Goal: Navigation & Orientation: Find specific page/section

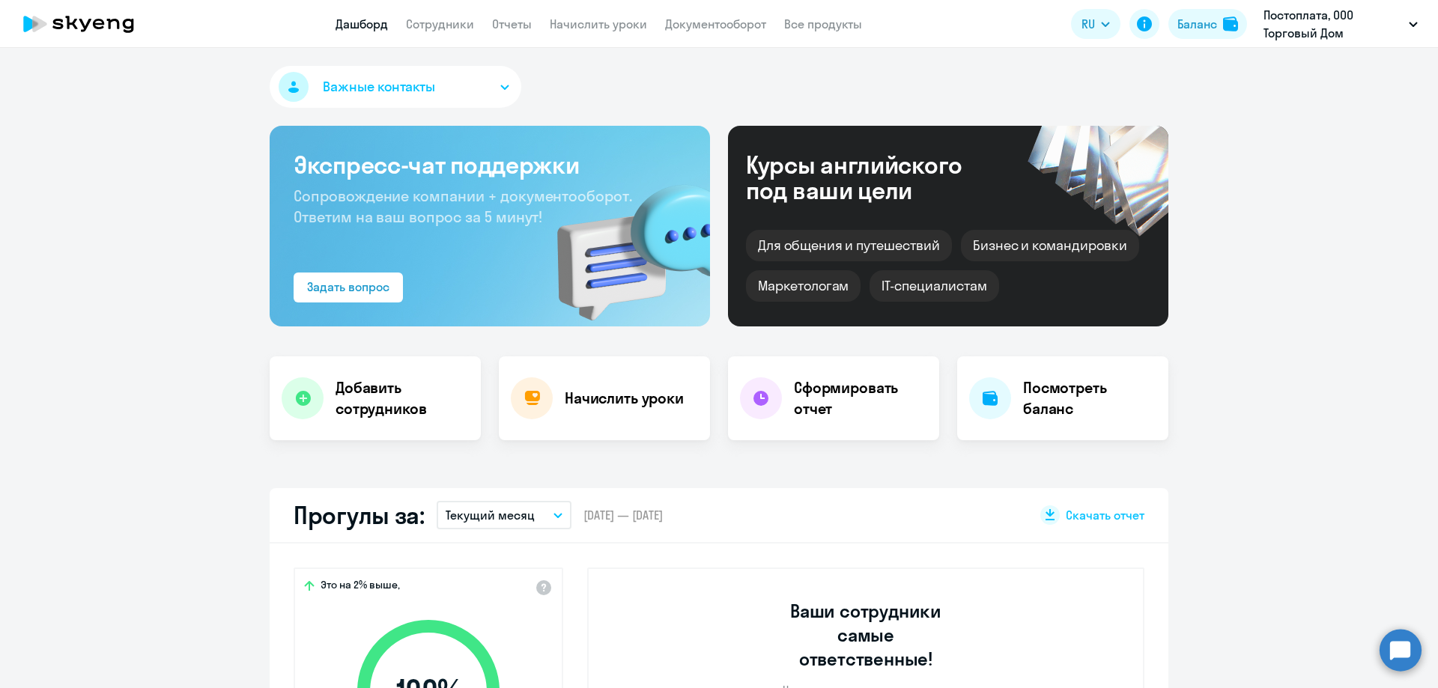
select select "30"
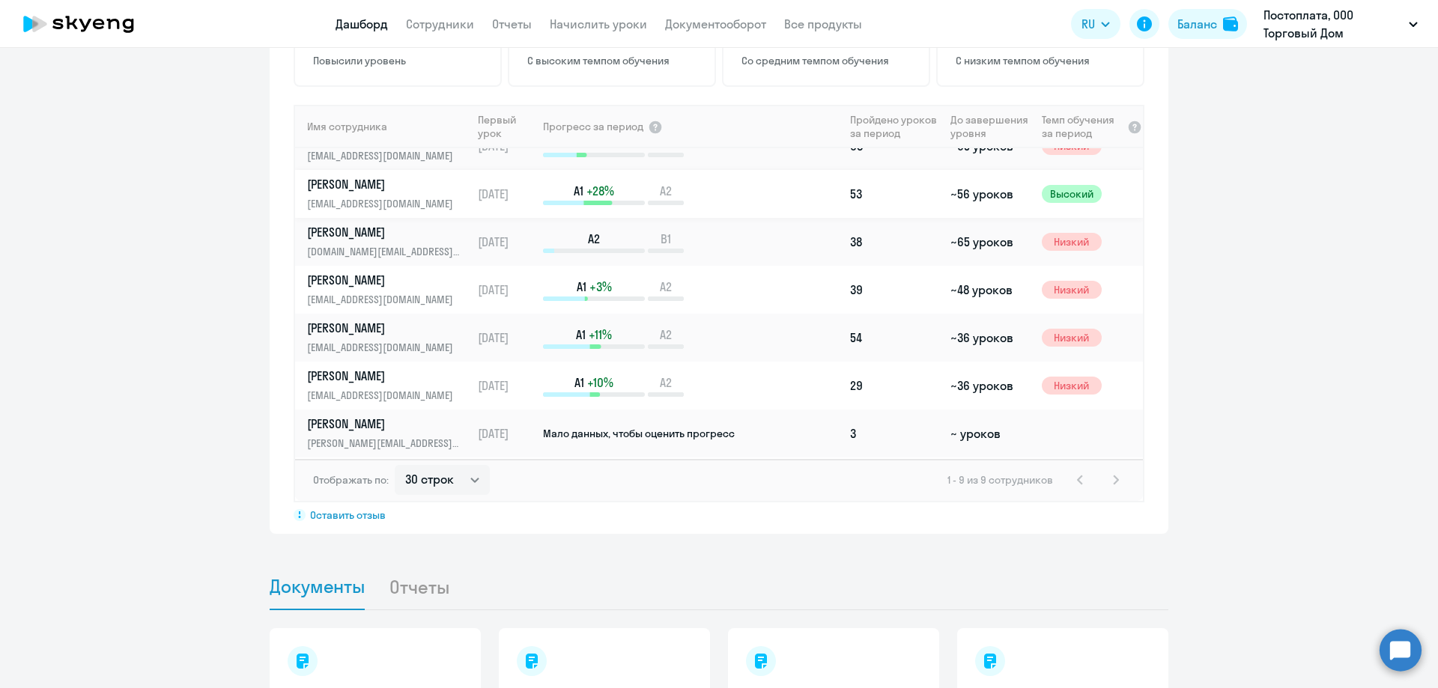
scroll to position [121, 0]
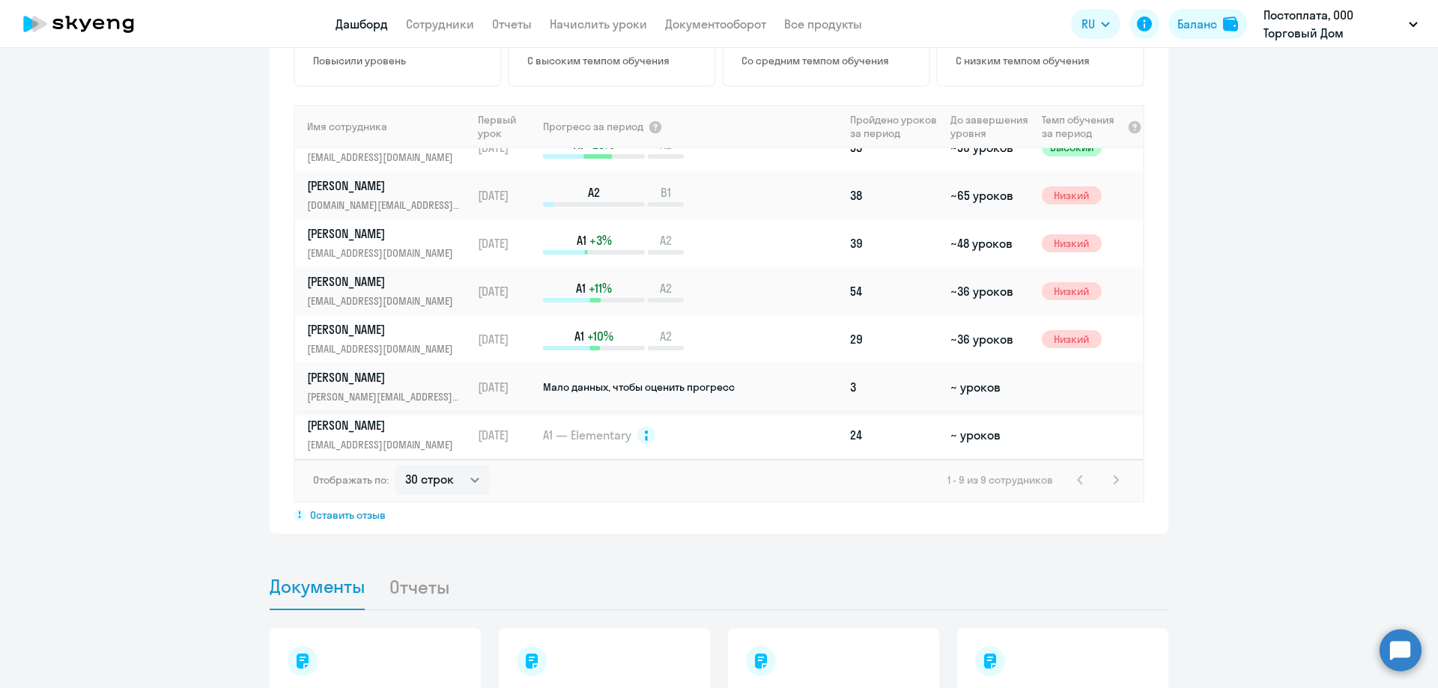
click at [599, 363] on td "Мало данных, чтобы оценить прогресс" at bounding box center [692, 387] width 302 height 48
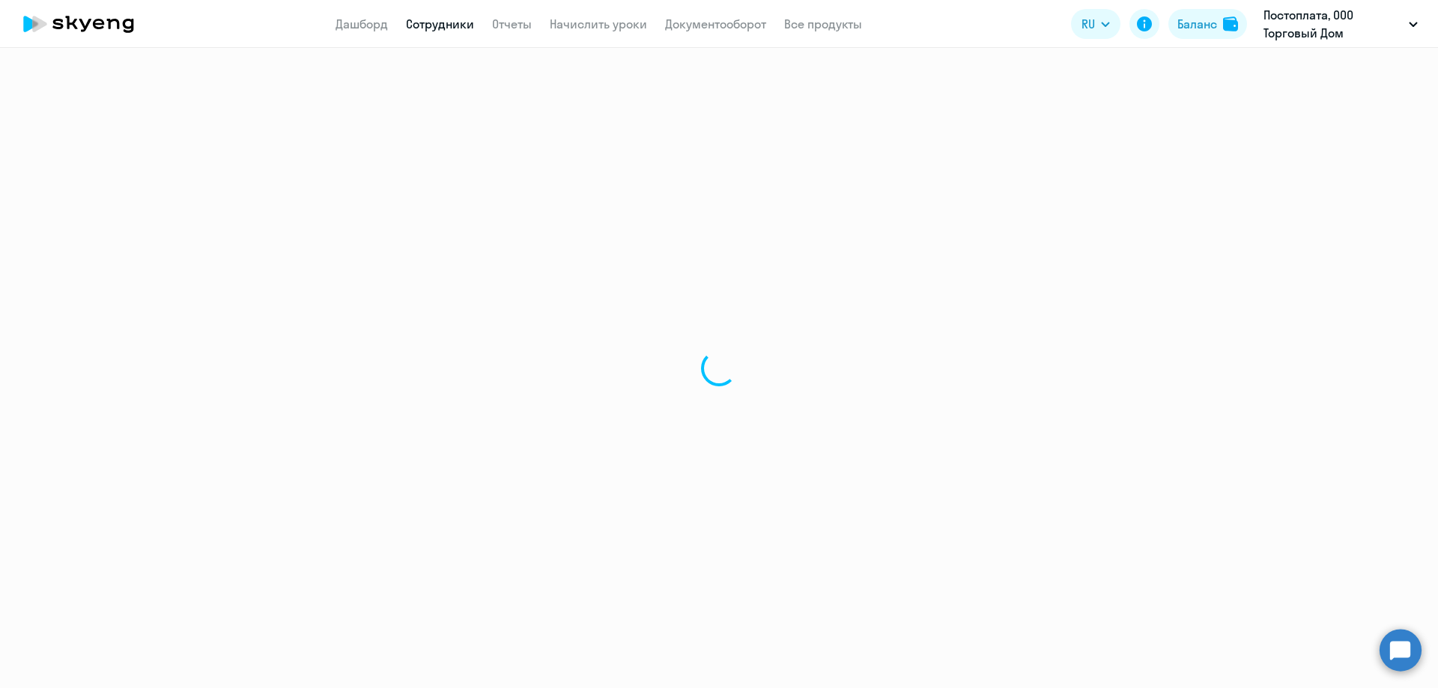
select select "english"
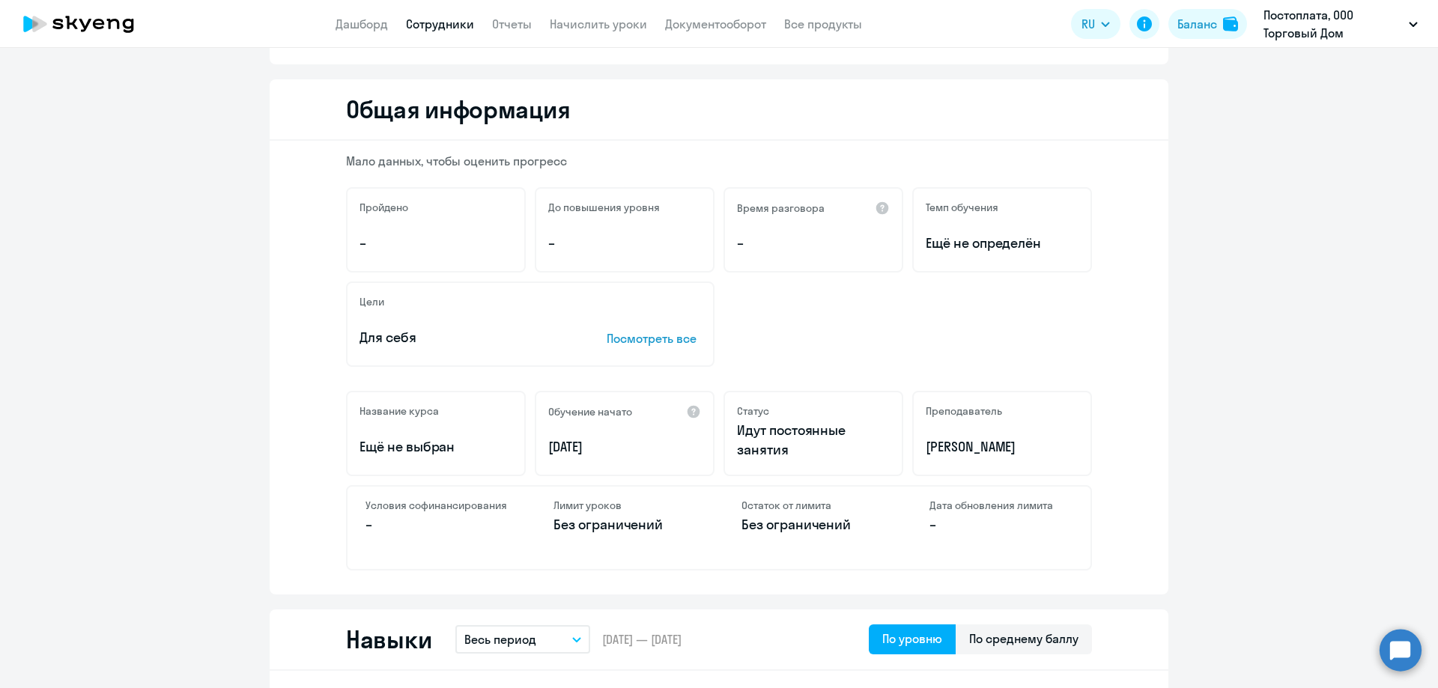
scroll to position [225, 0]
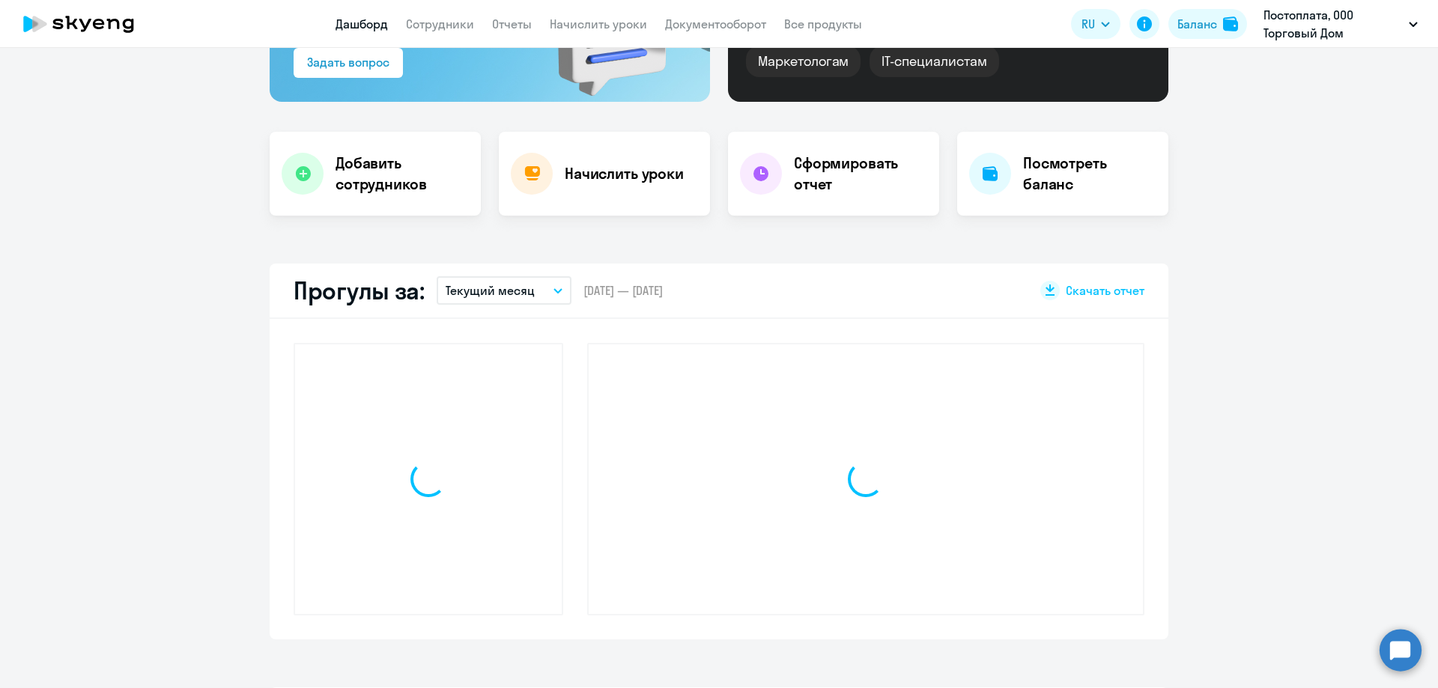
scroll to position [329, 0]
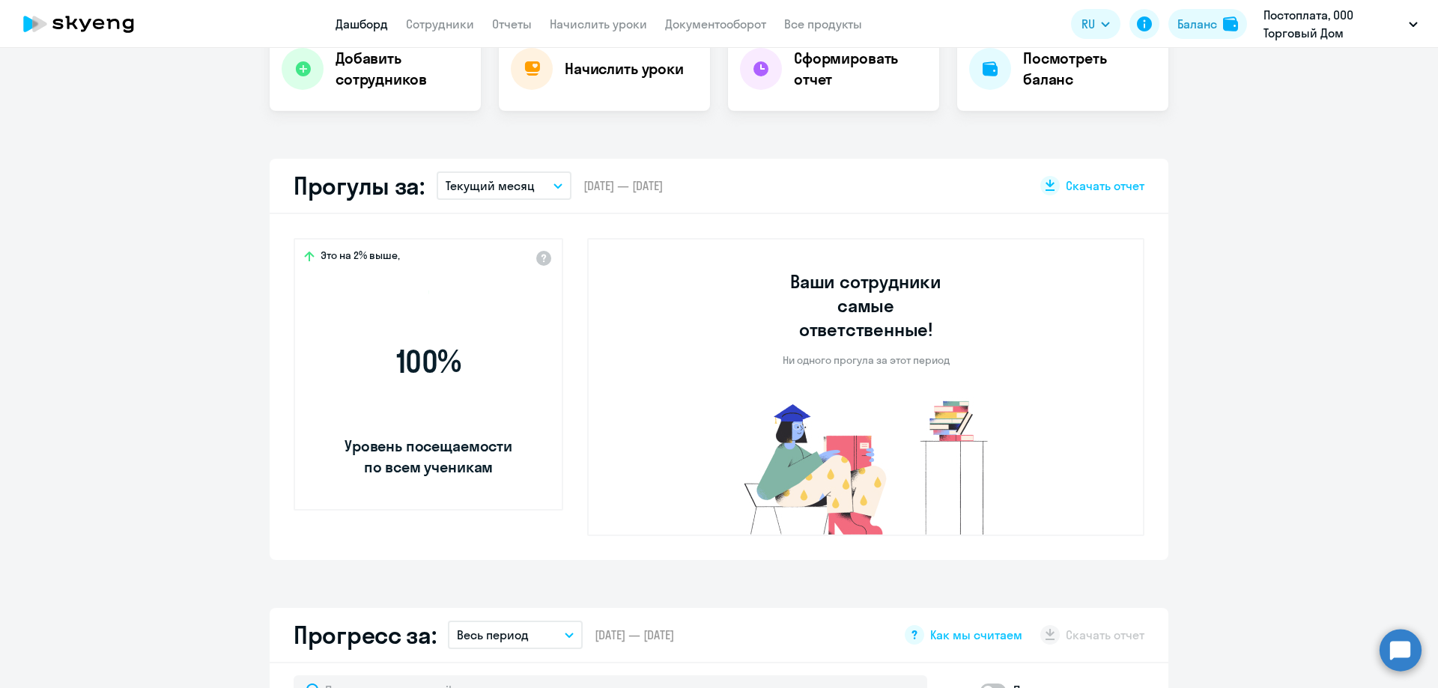
select select "30"
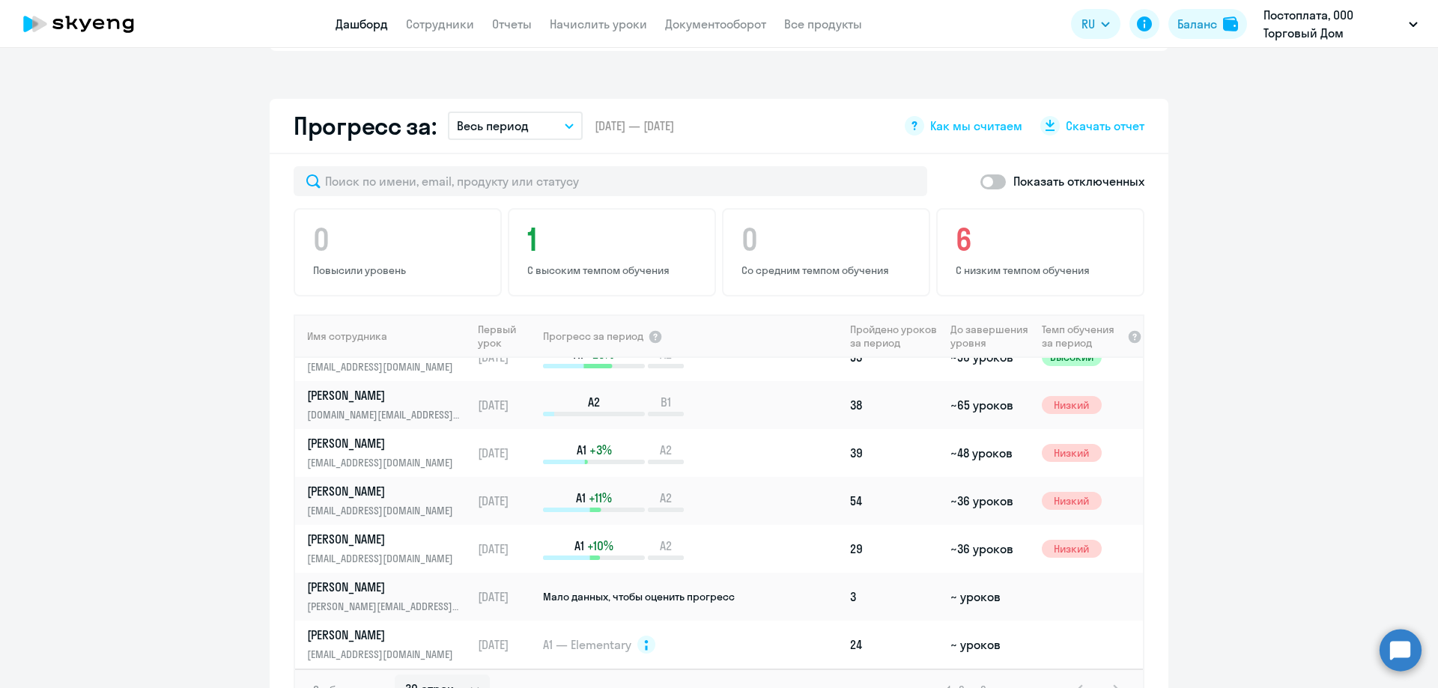
scroll to position [389, 0]
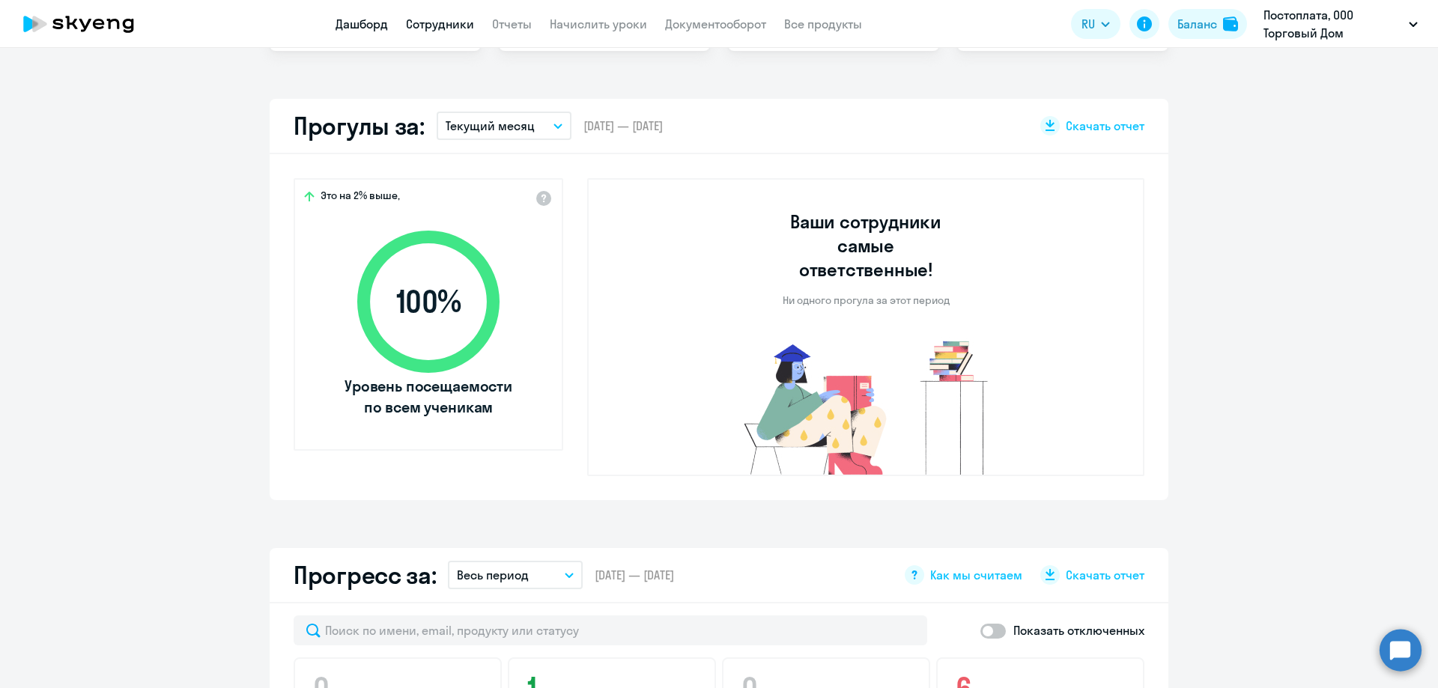
click at [433, 30] on link "Сотрудники" at bounding box center [440, 23] width 68 height 15
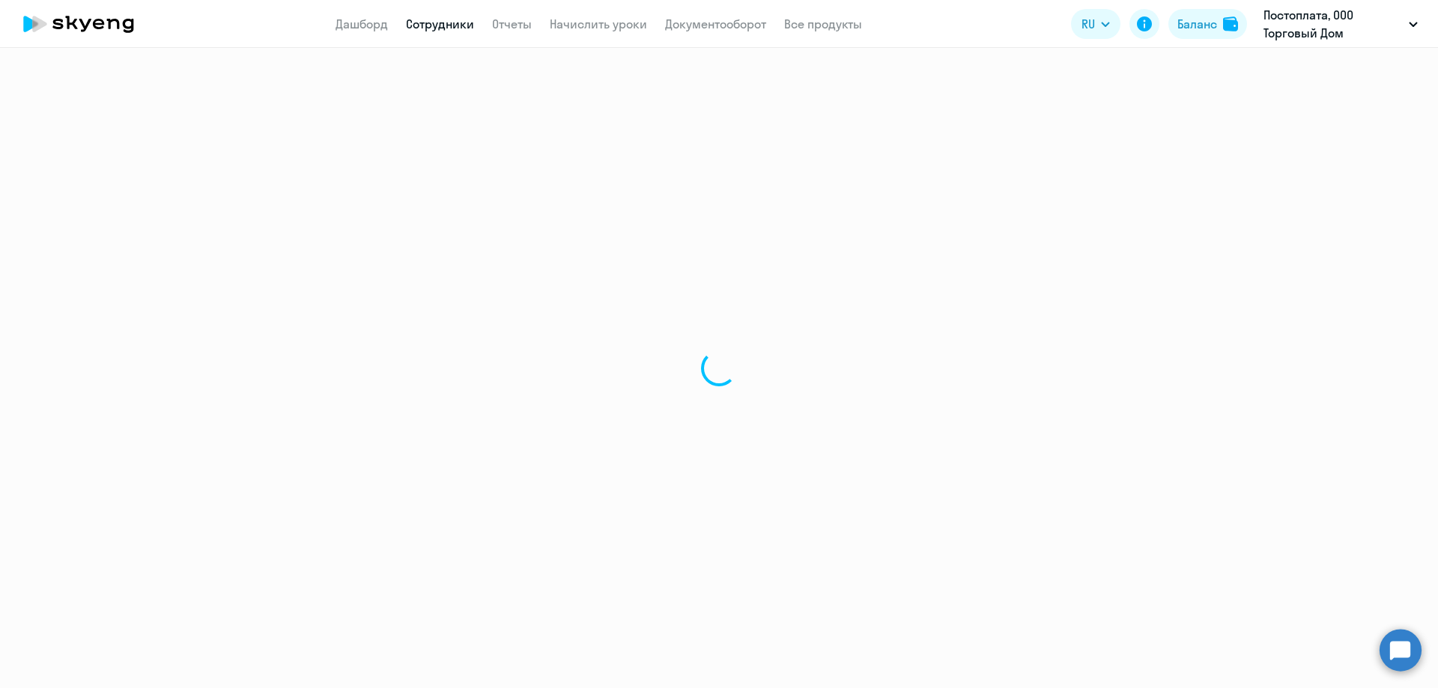
select select "30"
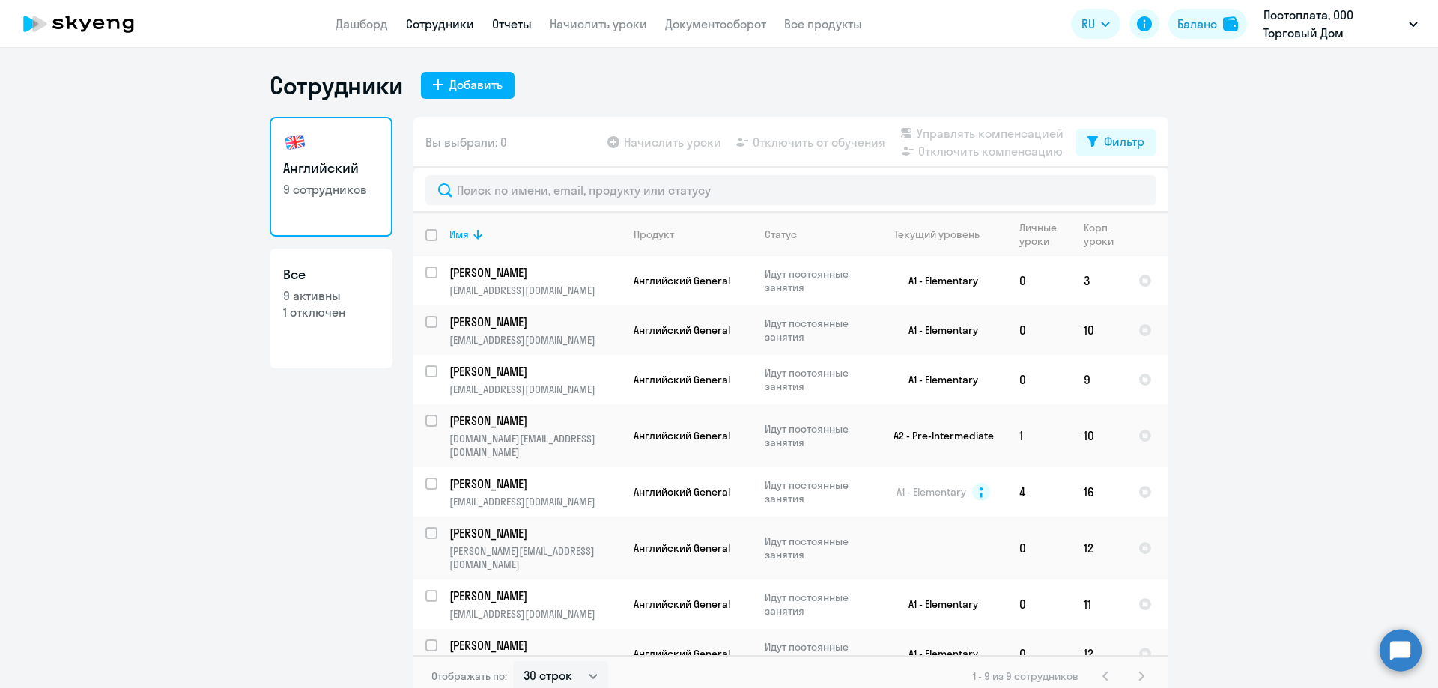
click at [504, 28] on link "Отчеты" at bounding box center [512, 23] width 40 height 15
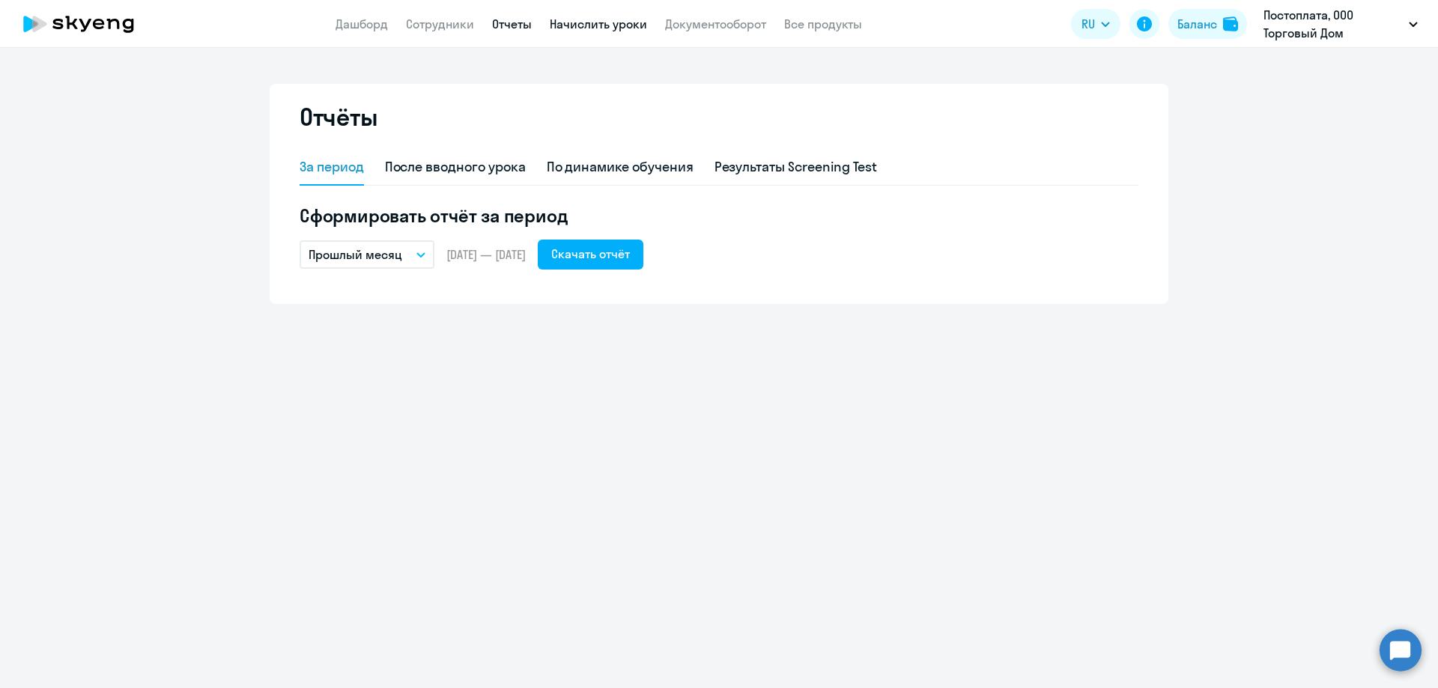
click at [570, 29] on link "Начислить уроки" at bounding box center [598, 23] width 97 height 15
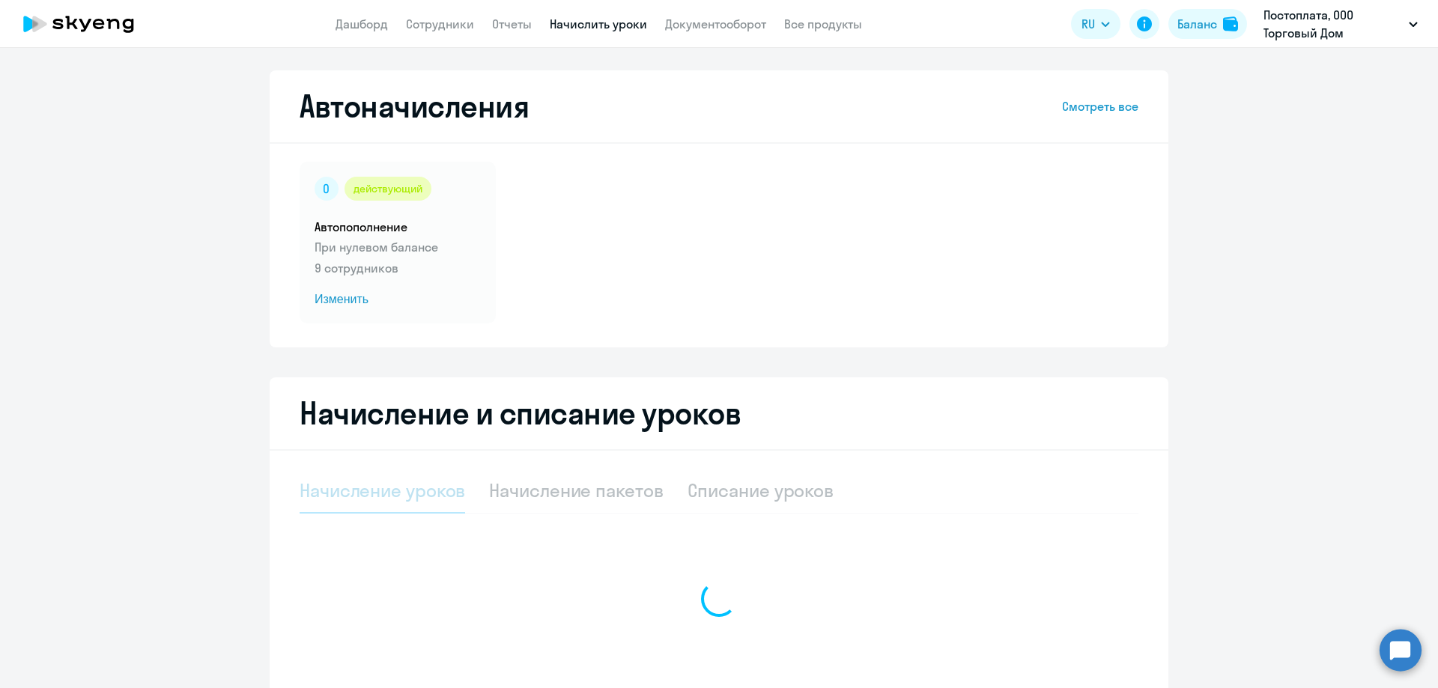
select select "10"
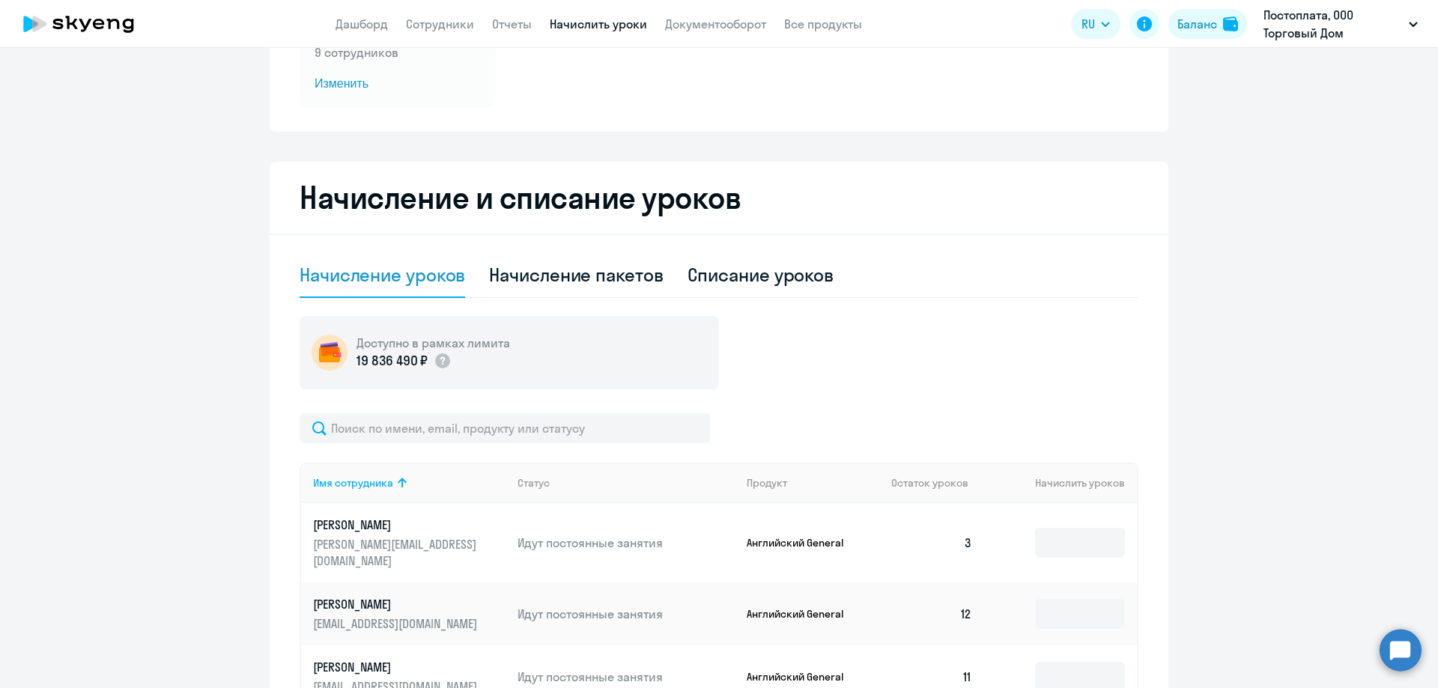
scroll to position [198, 0]
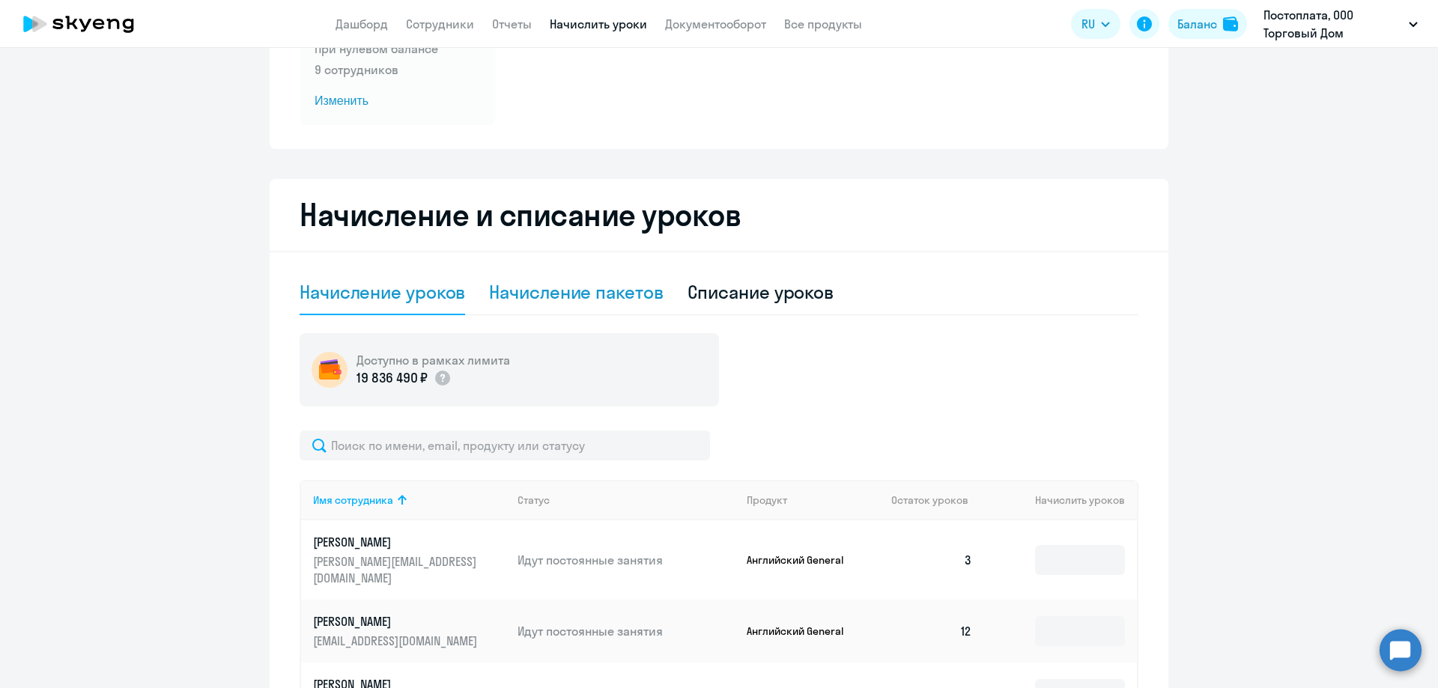
drag, startPoint x: 612, startPoint y: 276, endPoint x: 618, endPoint y: 296, distance: 21.8
click at [615, 292] on div "Начисление пакетов" at bounding box center [576, 292] width 174 height 45
select select "10"
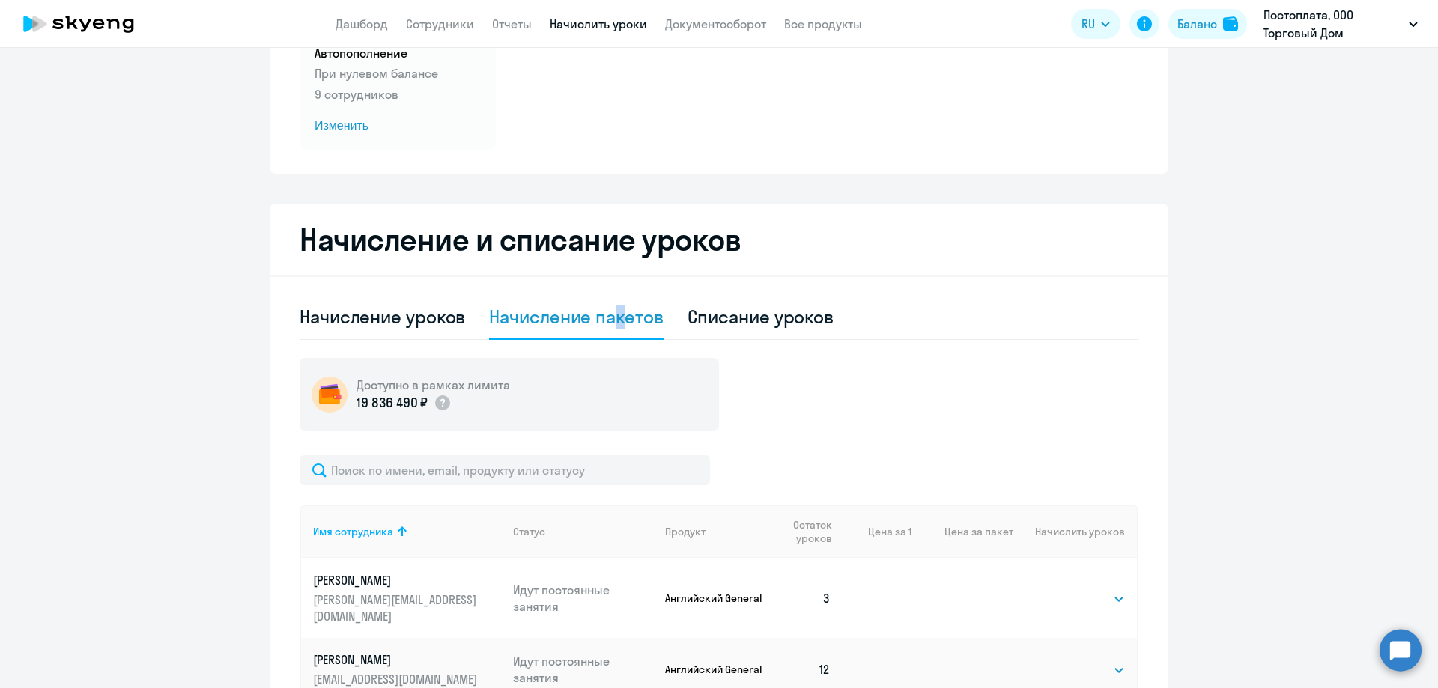
scroll to position [137, 0]
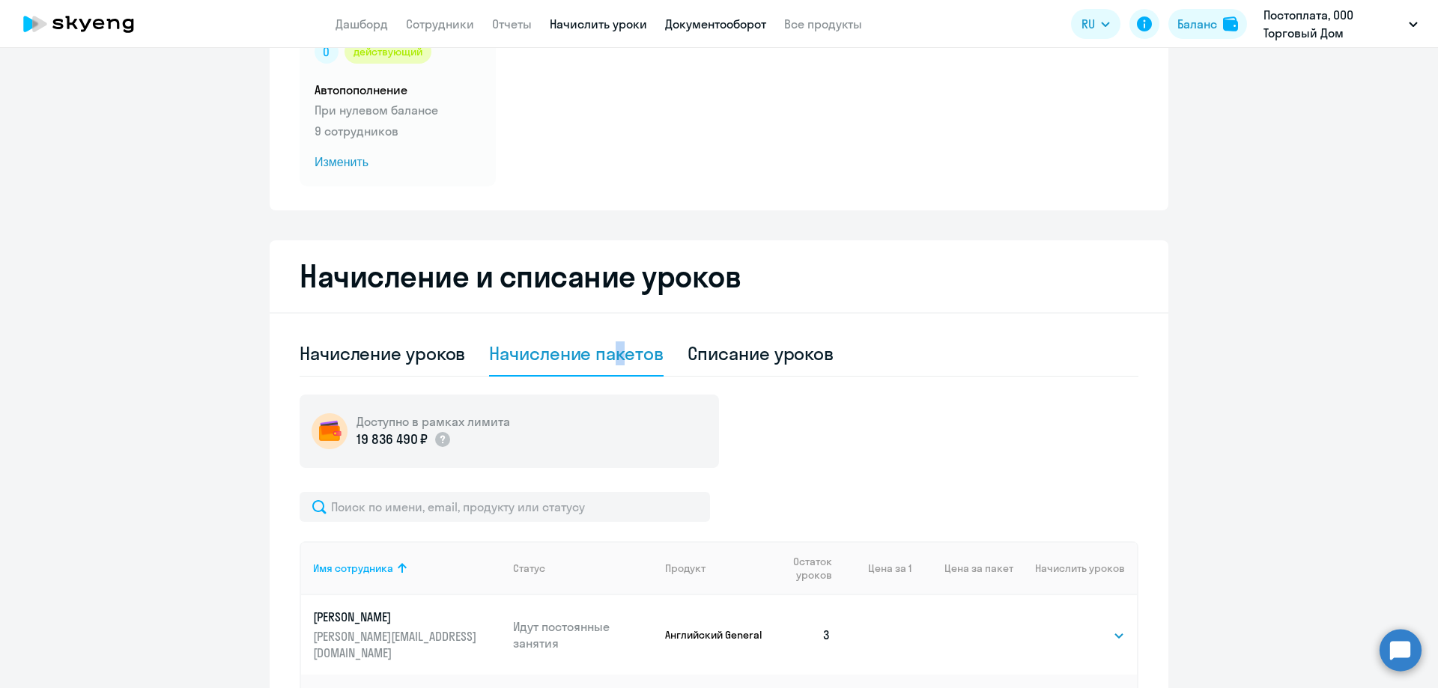
click at [746, 25] on link "Документооборот" at bounding box center [715, 23] width 101 height 15
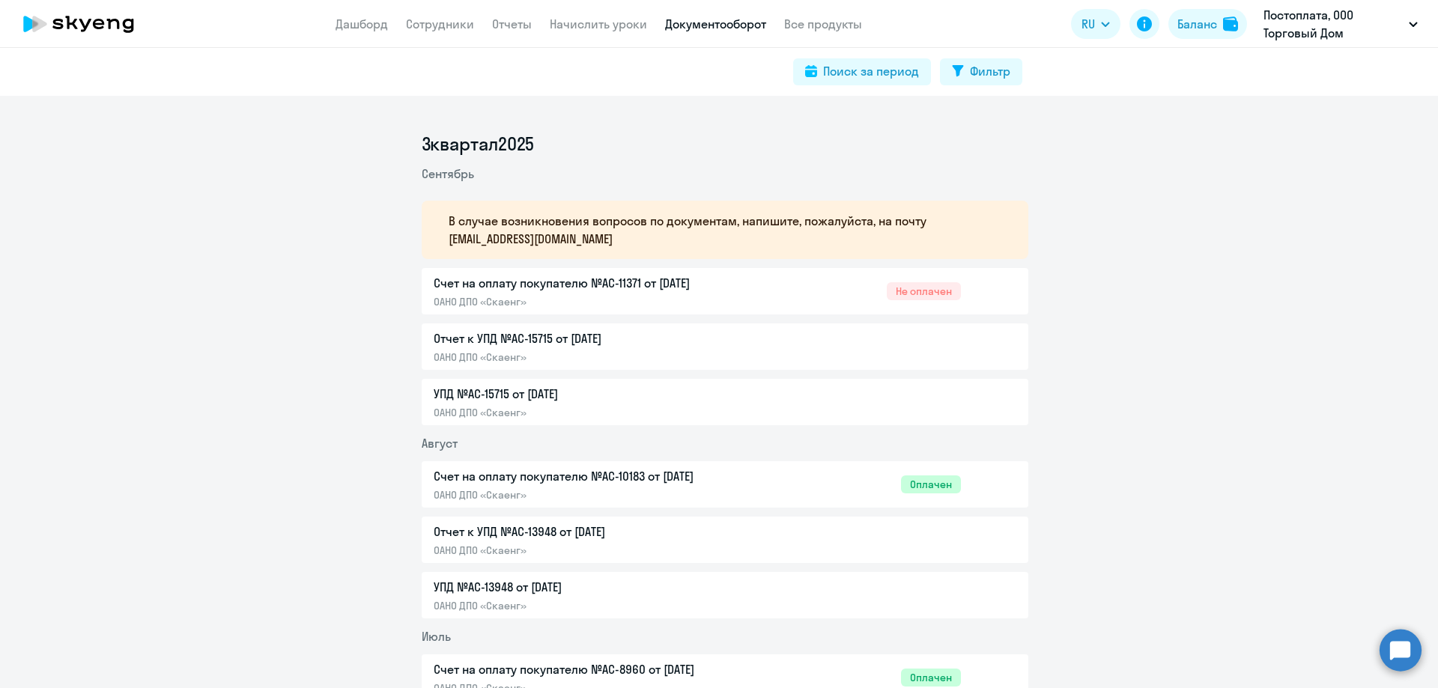
drag, startPoint x: 770, startPoint y: 39, endPoint x: 811, endPoint y: 33, distance: 41.6
click at [772, 39] on app-header "Дашборд Сотрудники Отчеты Начислить уроки Документооборот Все продукты Дашборд …" at bounding box center [719, 24] width 1438 height 48
click at [813, 30] on link "Все продукты" at bounding box center [823, 23] width 78 height 15
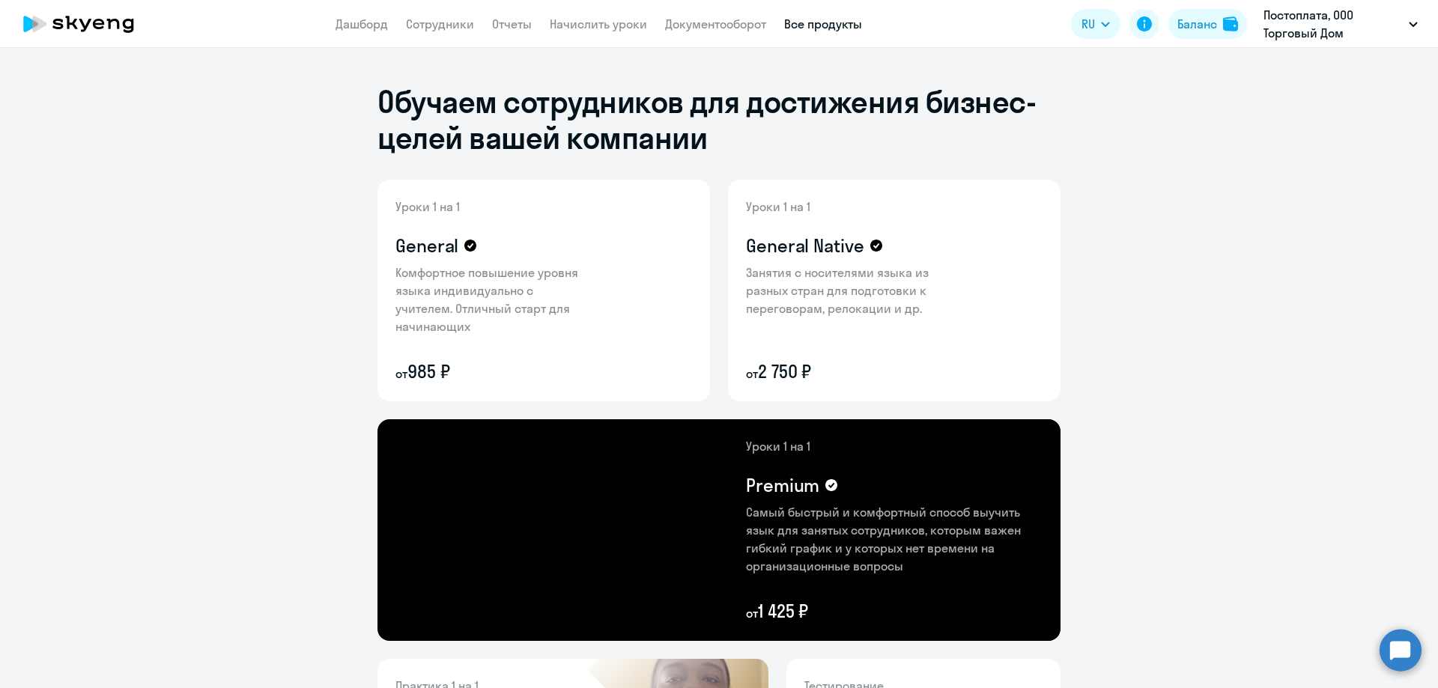
click at [737, 32] on app-menu-item-link "Документооборот" at bounding box center [715, 24] width 101 height 19
click at [734, 29] on link "Документооборот" at bounding box center [715, 23] width 101 height 15
